Goal: Transaction & Acquisition: Purchase product/service

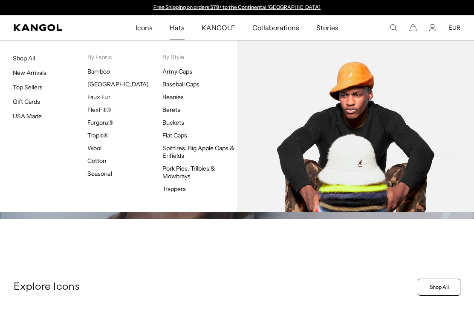
click at [175, 110] on link "Berets" at bounding box center [171, 110] width 18 height 8
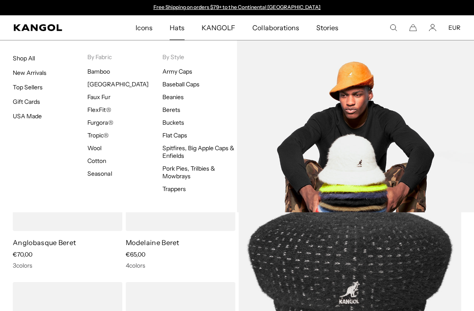
click at [177, 122] on link "Buckets" at bounding box center [173, 123] width 22 height 8
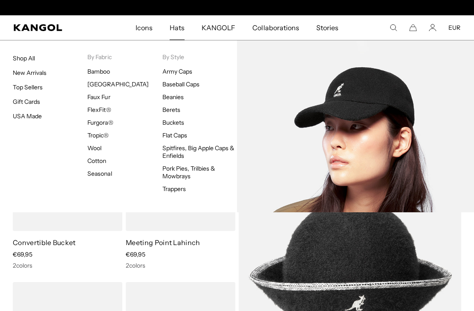
scroll to position [0, 176]
click at [182, 87] on link "Baseball Caps" at bounding box center [180, 85] width 37 height 8
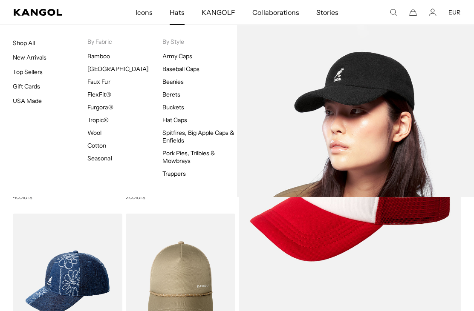
click at [177, 66] on link "Baseball Caps" at bounding box center [180, 69] width 37 height 8
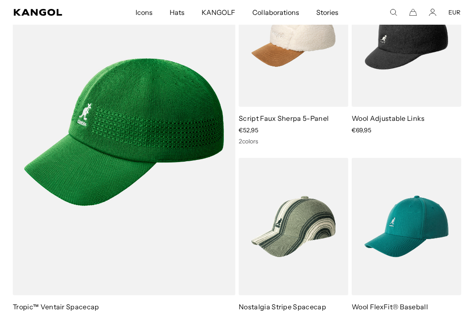
scroll to position [518, 0]
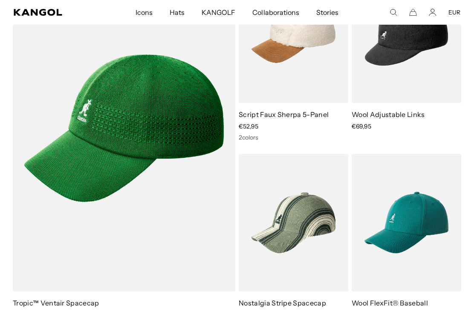
click at [0, 0] on img at bounding box center [0, 0] width 0 height 0
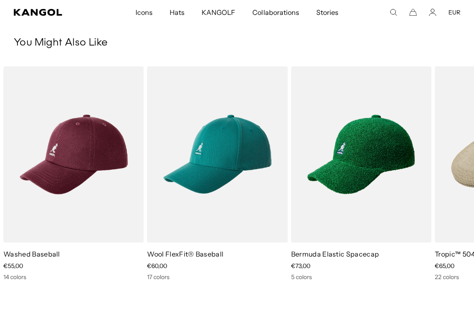
scroll to position [0, 176]
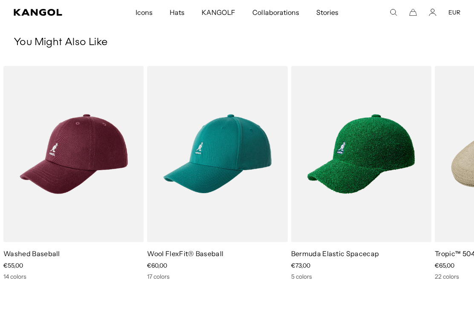
click at [0, 0] on img "1 of 5" at bounding box center [0, 0] width 0 height 0
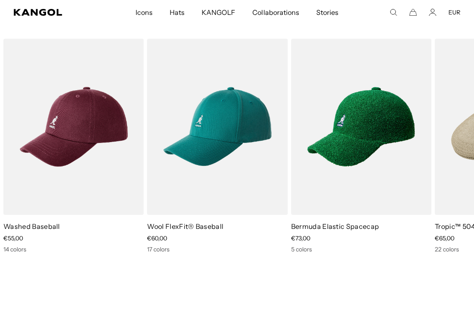
scroll to position [0, 0]
click at [0, 0] on img "3 of 5" at bounding box center [0, 0] width 0 height 0
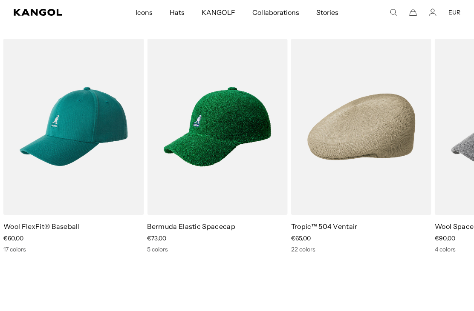
click at [0, 0] on img "4 of 5" at bounding box center [0, 0] width 0 height 0
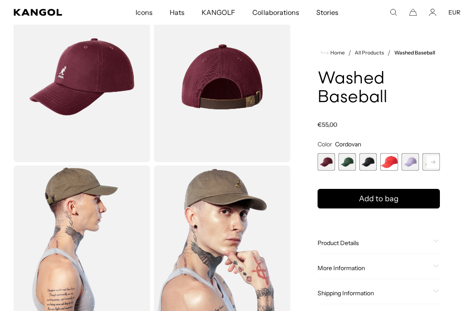
scroll to position [0, 176]
click at [348, 161] on span "2 of 14" at bounding box center [346, 161] width 17 height 17
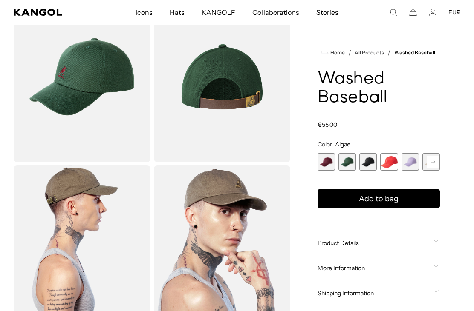
click at [367, 162] on span "3 of 14" at bounding box center [367, 161] width 17 height 17
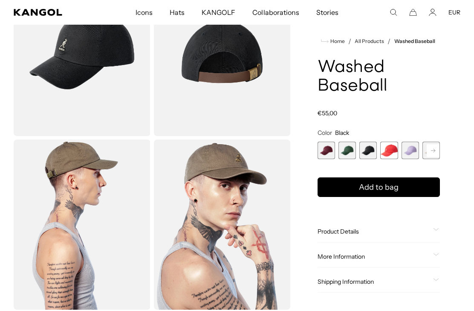
scroll to position [91, 0]
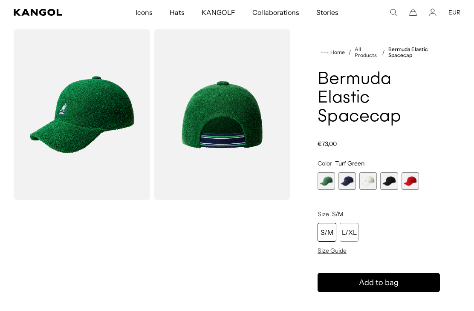
click at [233, 148] on img "Gallery Viewer" at bounding box center [222, 114] width 137 height 171
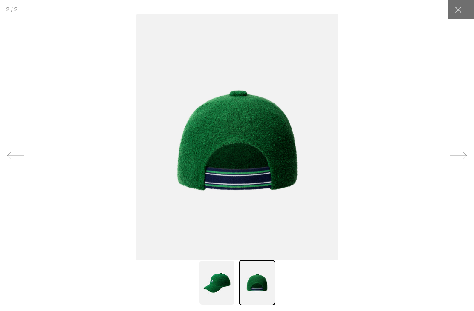
click at [222, 306] on img at bounding box center [217, 283] width 37 height 46
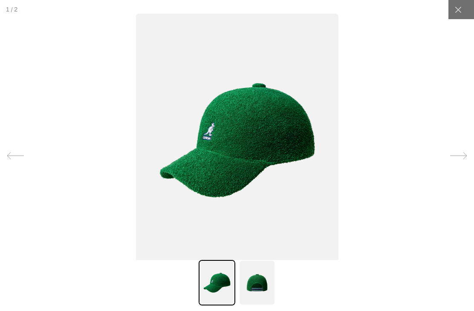
scroll to position [53, 0]
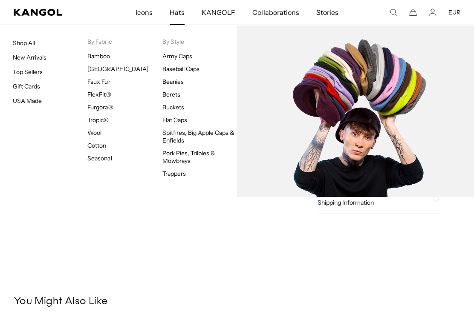
click at [176, 121] on link "Flat Caps" at bounding box center [174, 120] width 25 height 8
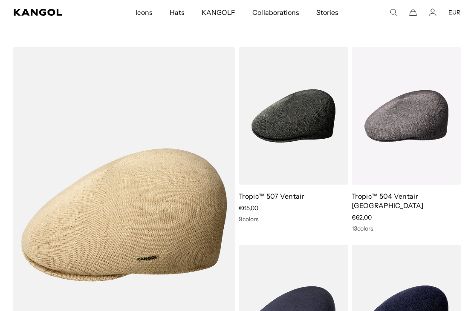
scroll to position [0, 176]
click at [0, 0] on img at bounding box center [0, 0] width 0 height 0
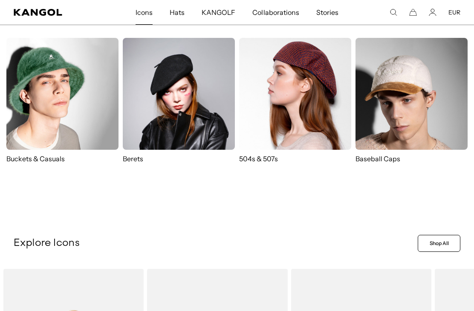
click at [279, 104] on img at bounding box center [295, 94] width 112 height 112
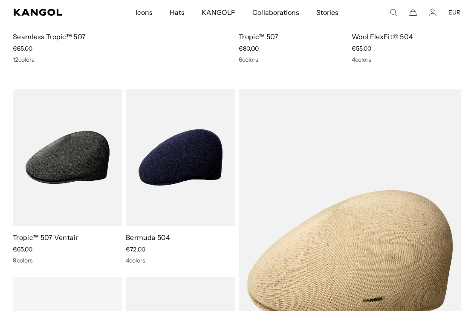
click at [0, 0] on img at bounding box center [0, 0] width 0 height 0
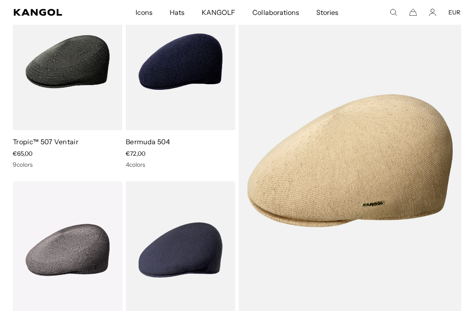
click at [0, 0] on img at bounding box center [0, 0] width 0 height 0
